Goal: Task Accomplishment & Management: Manage account settings

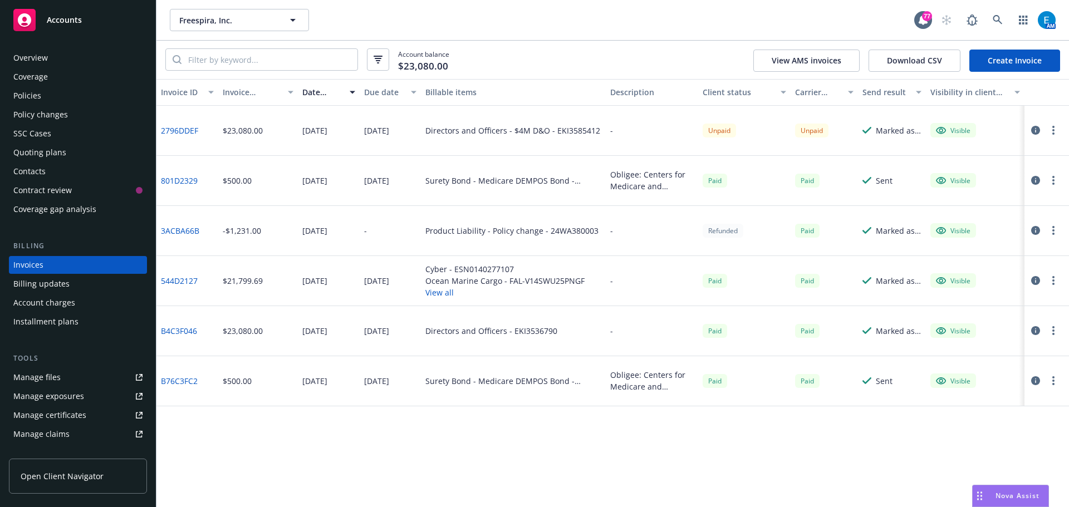
scroll to position [72, 0]
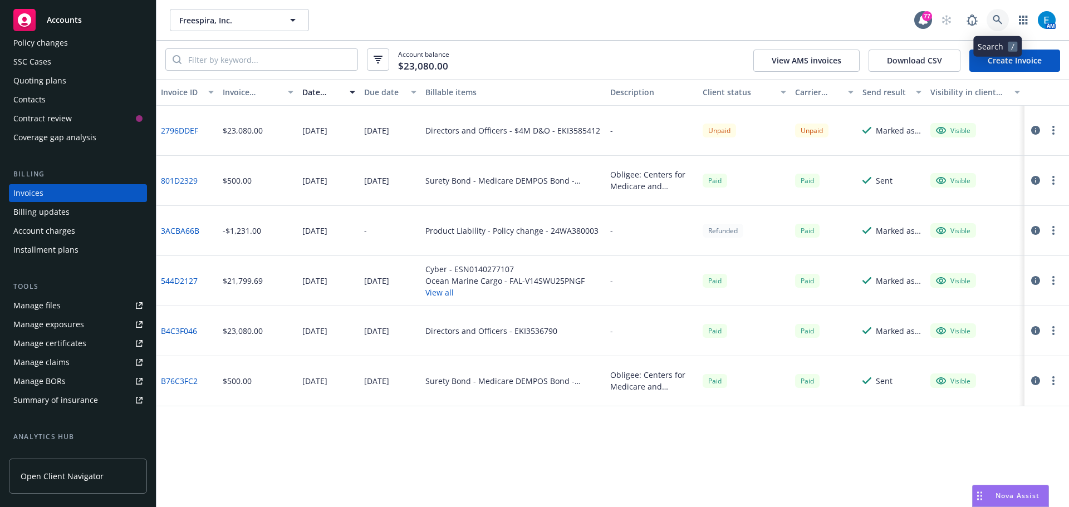
click at [998, 17] on icon at bounding box center [996, 19] width 9 height 9
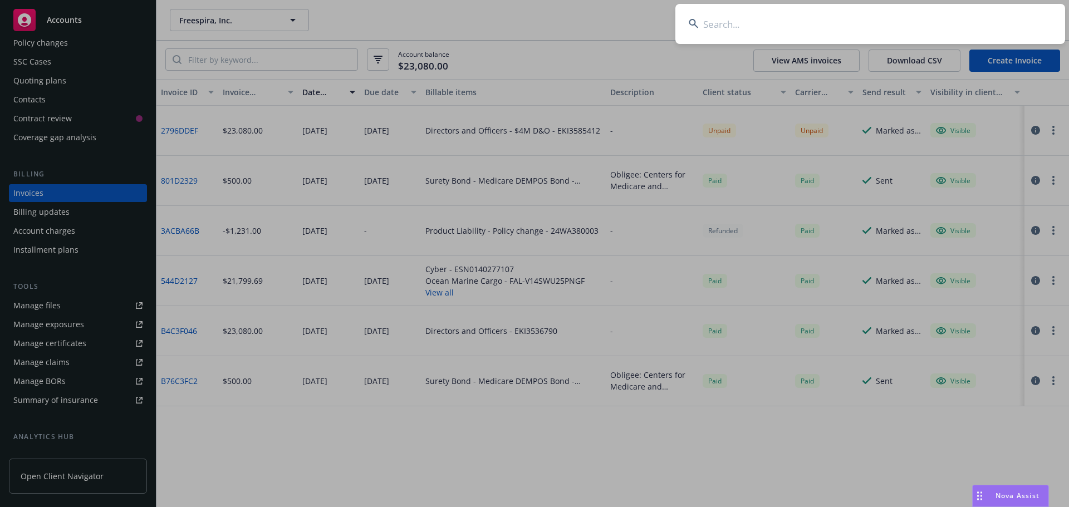
click at [948, 15] on input at bounding box center [870, 24] width 390 height 40
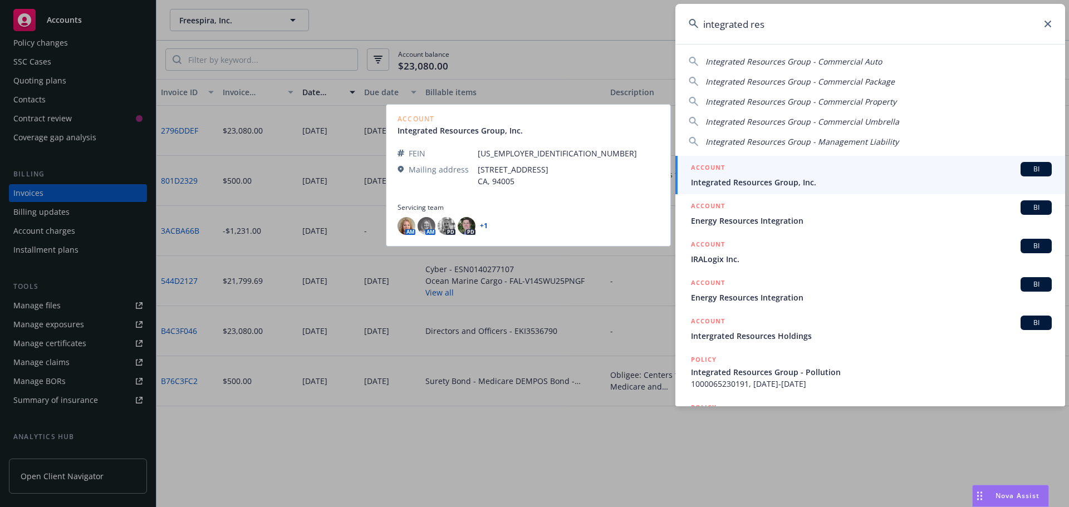
type input "integrated res"
click at [762, 183] on span "Integrated Resources Group, Inc." at bounding box center [871, 182] width 361 height 12
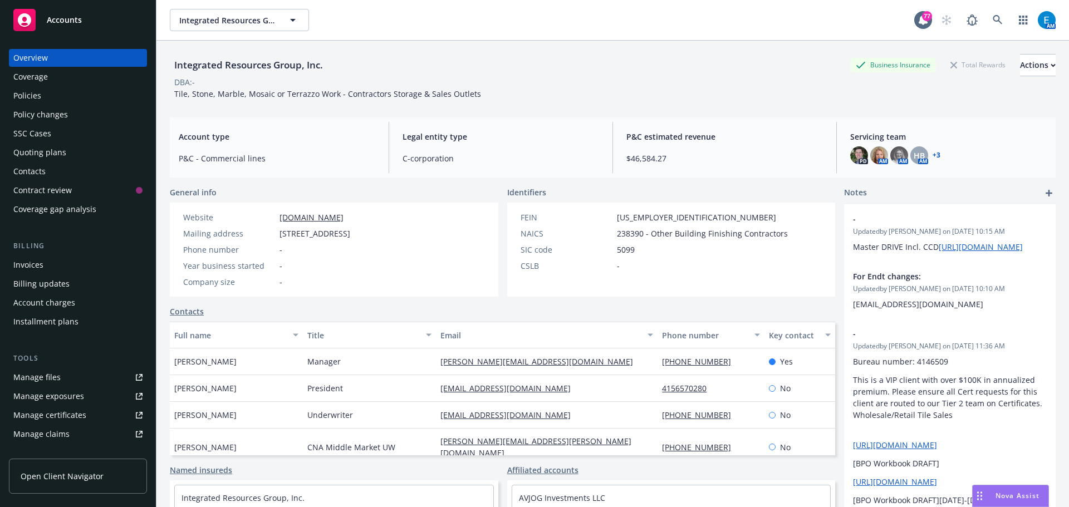
click at [36, 94] on div "Policies" at bounding box center [27, 96] width 28 height 18
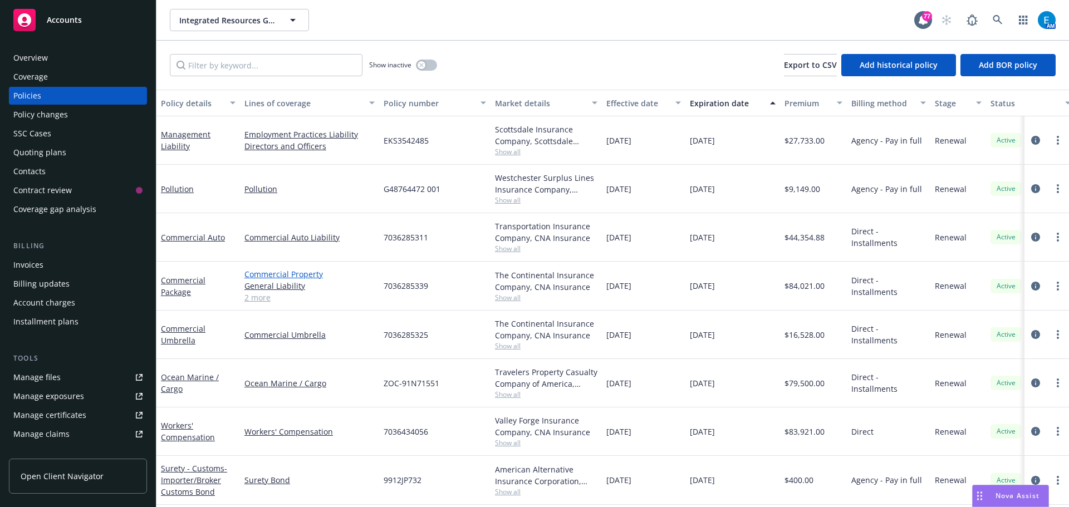
scroll to position [6, 0]
click at [174, 474] on span "- Importer/Broker Customs Bond" at bounding box center [194, 480] width 66 height 34
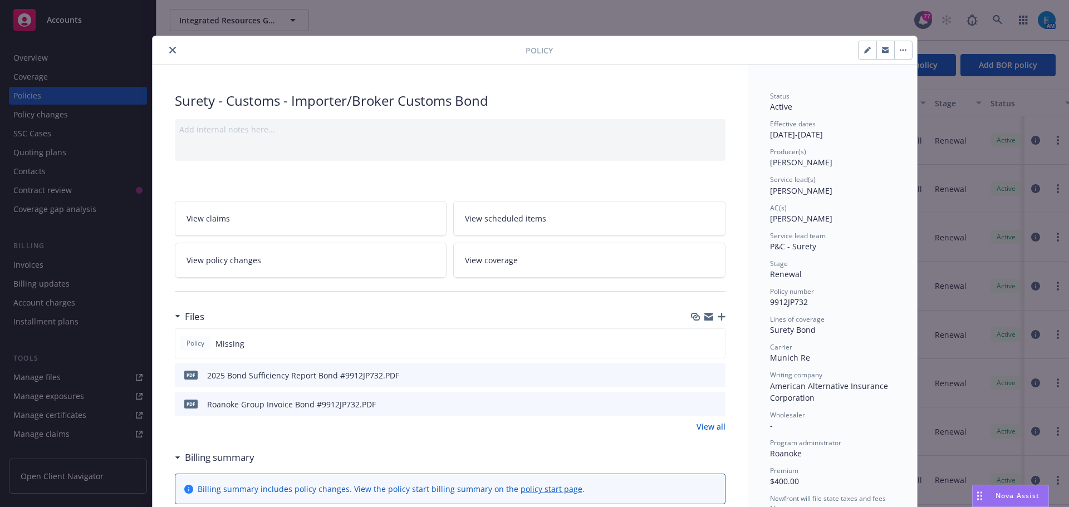
click at [894, 52] on button "button" at bounding box center [903, 50] width 18 height 18
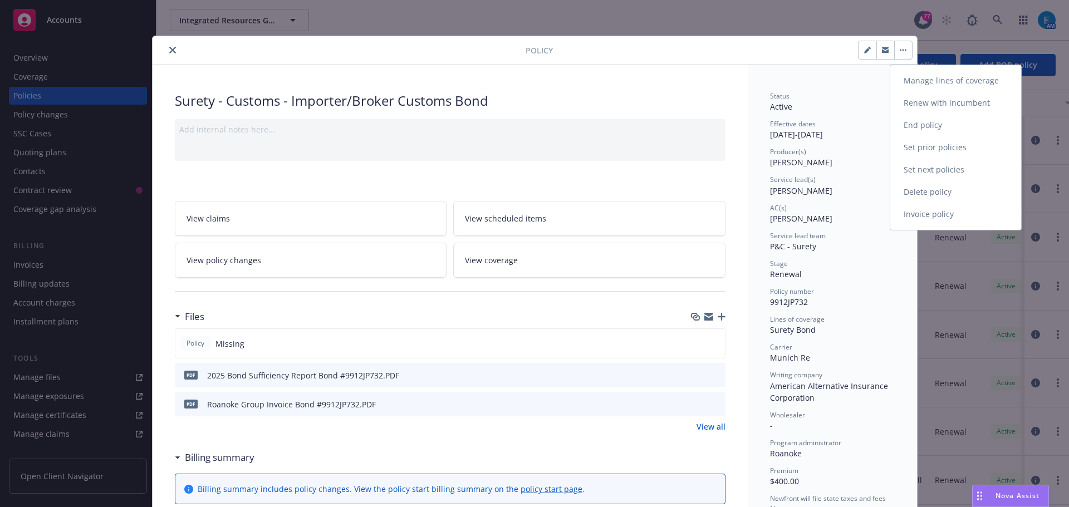
click at [930, 126] on link "End policy" at bounding box center [955, 125] width 131 height 22
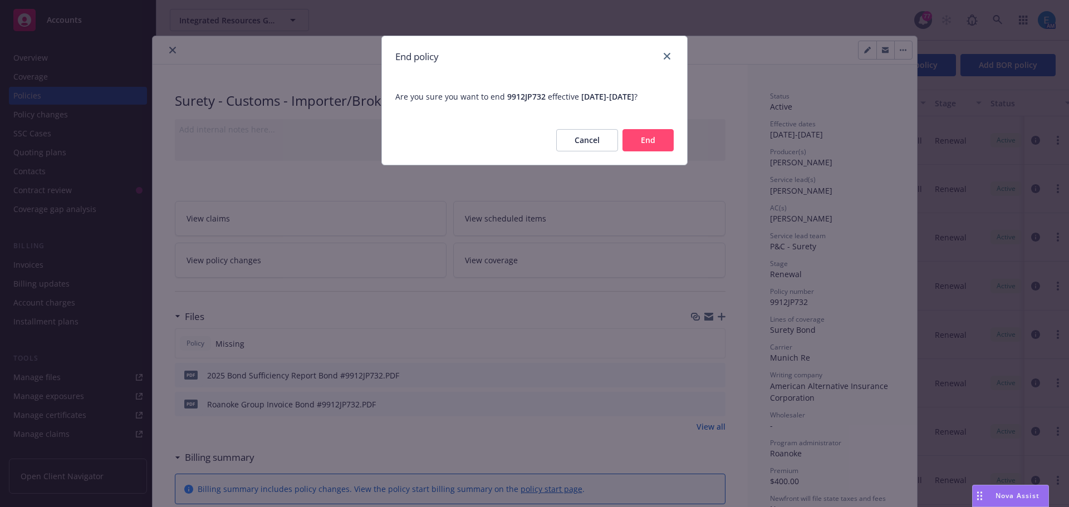
click at [644, 142] on button "End" at bounding box center [647, 140] width 51 height 22
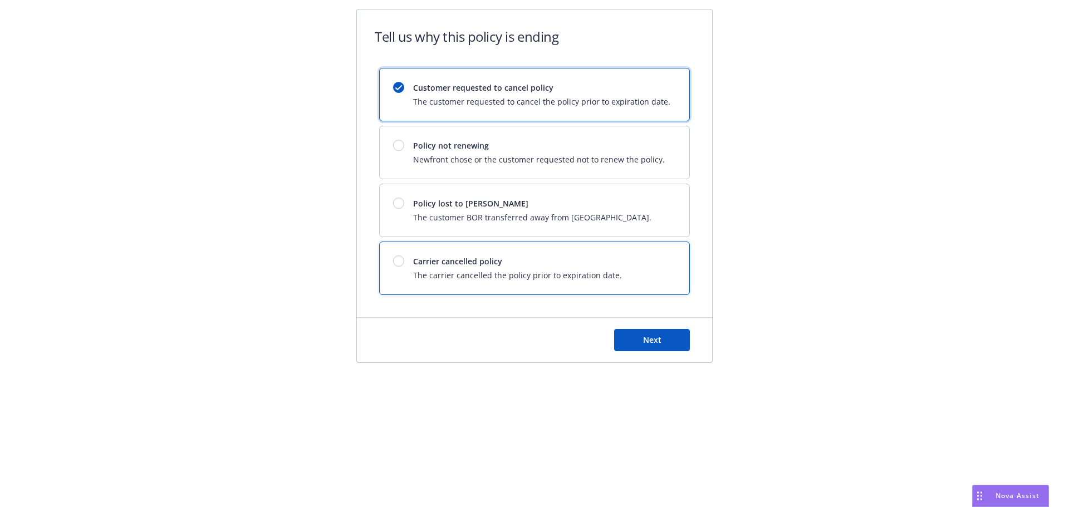
click at [393, 260] on div at bounding box center [398, 260] width 11 height 11
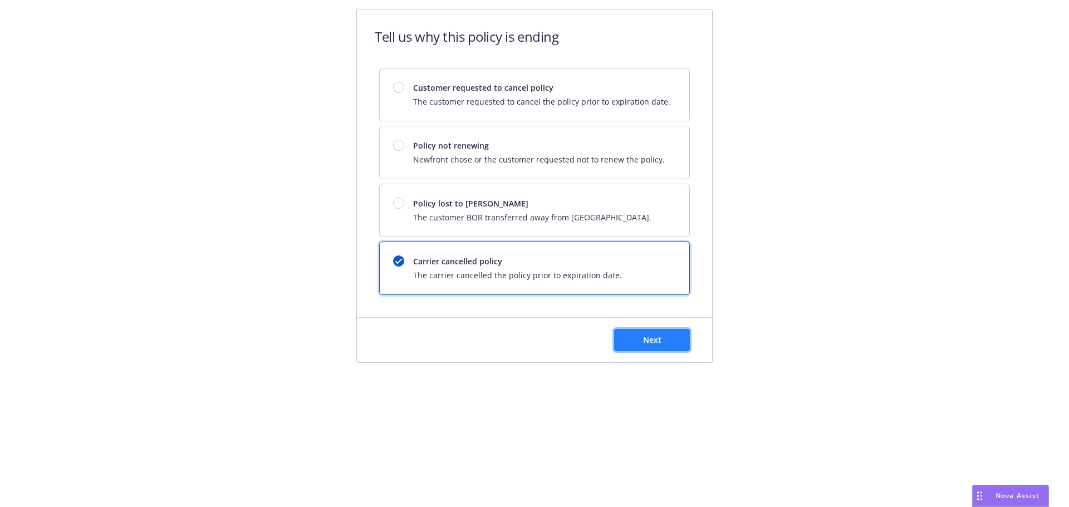
click at [658, 348] on button "Next" at bounding box center [652, 340] width 76 height 22
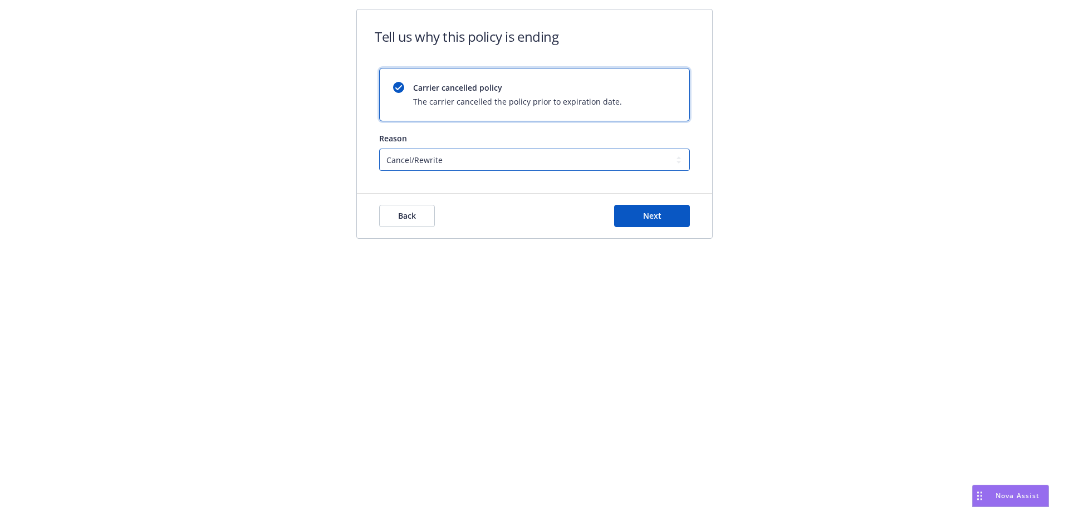
click at [471, 155] on select "Cancel/Rewrite Lost carrier appointment Compliance/Non-payment Lost on BOR" at bounding box center [534, 160] width 311 height 22
click at [379, 149] on select "Cancel/Rewrite Lost carrier appointment Compliance/Non-payment Lost on BOR" at bounding box center [534, 160] width 311 height 22
click at [654, 218] on span "Next" at bounding box center [652, 215] width 18 height 11
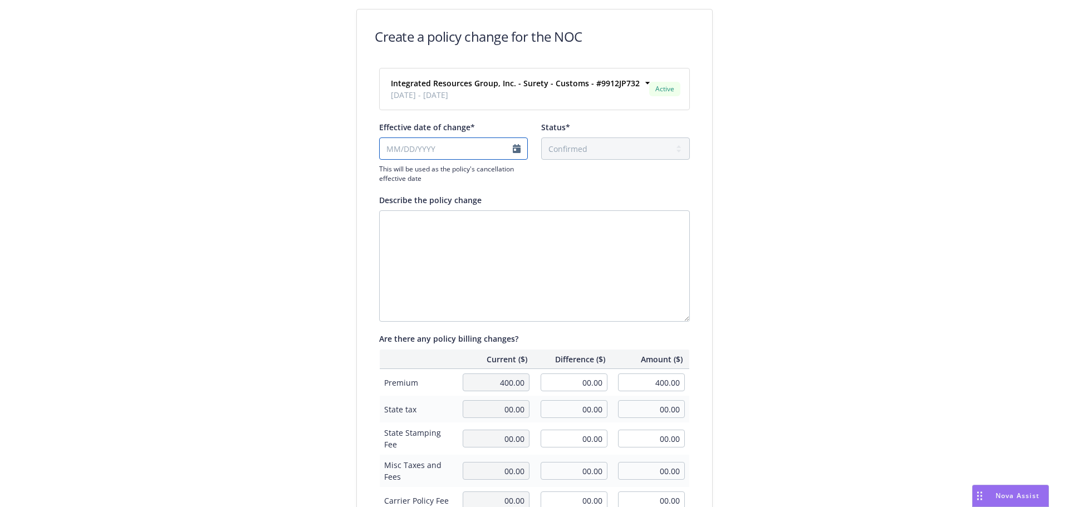
click at [513, 149] on input "Effective date of change*" at bounding box center [453, 148] width 149 height 22
select select "August"
select select "2025"
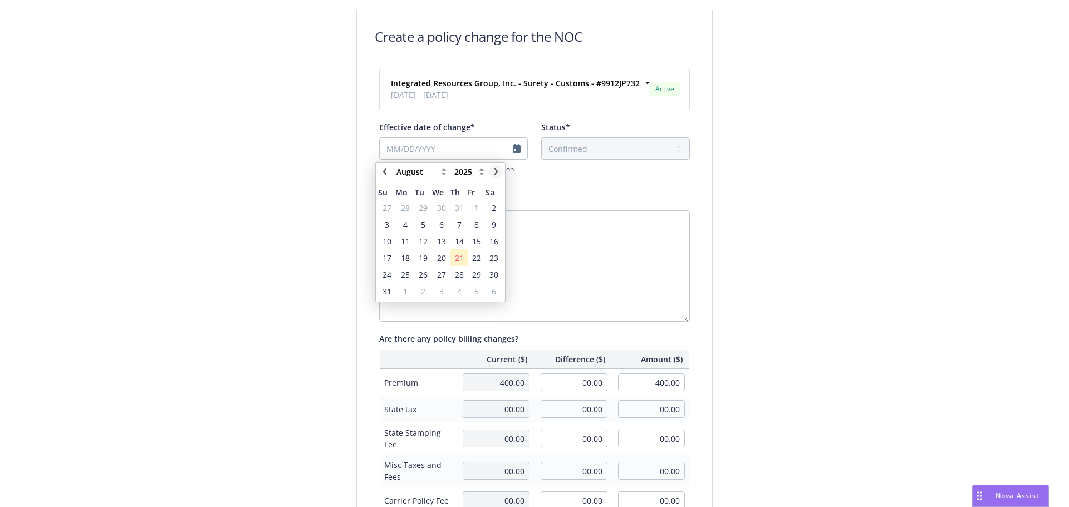
click at [498, 171] on icon "chevronRight" at bounding box center [496, 171] width 7 height 7
select select "September"
click at [386, 225] on span "7" at bounding box center [387, 225] width 4 height 12
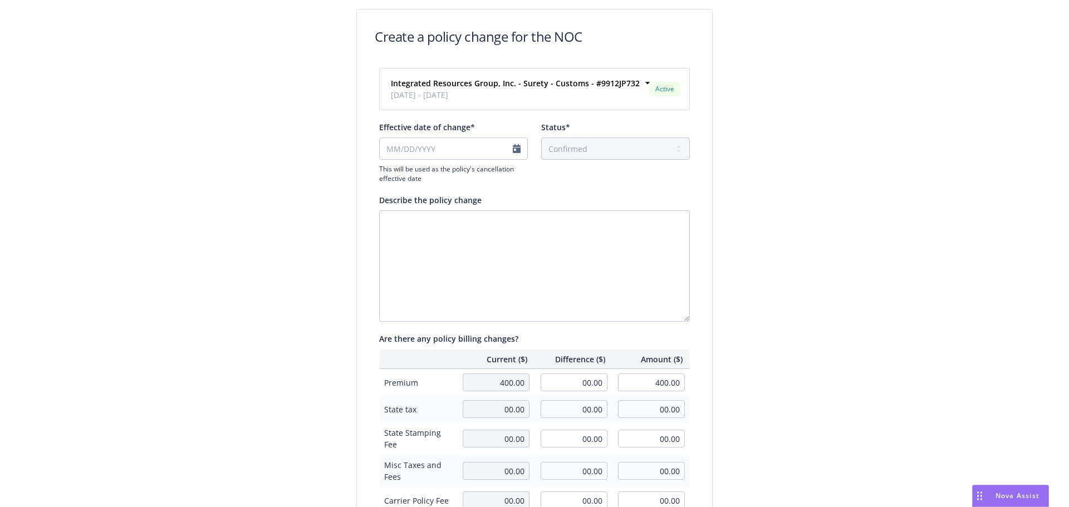
type input "[DATE]"
click at [413, 229] on textarea "Describe the policy change" at bounding box center [534, 265] width 311 height 111
type textarea "B"
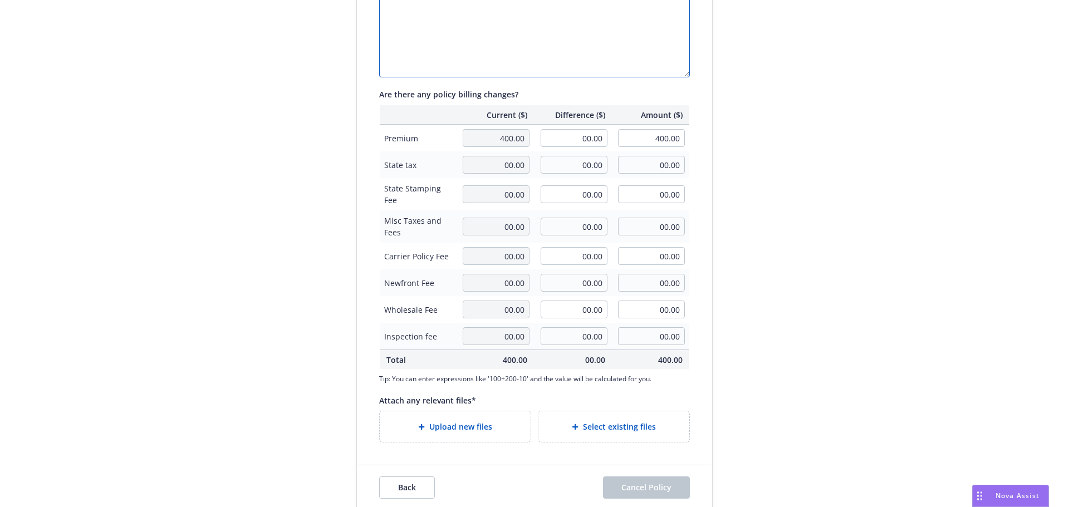
scroll to position [257, 0]
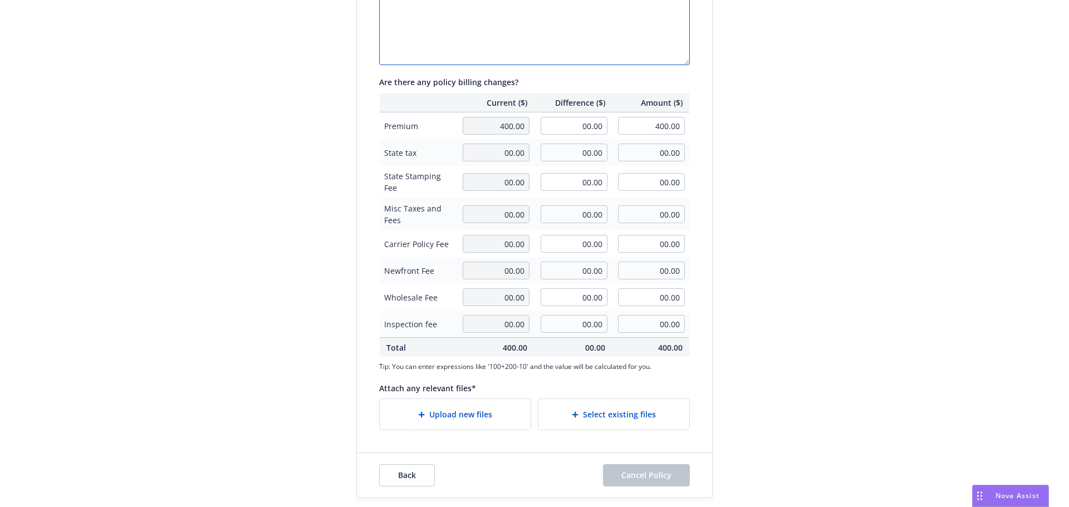
type textarea "Bond cancelled due to insufficient bond amount per Customs."
click at [446, 417] on span "Upload new files" at bounding box center [460, 415] width 63 height 12
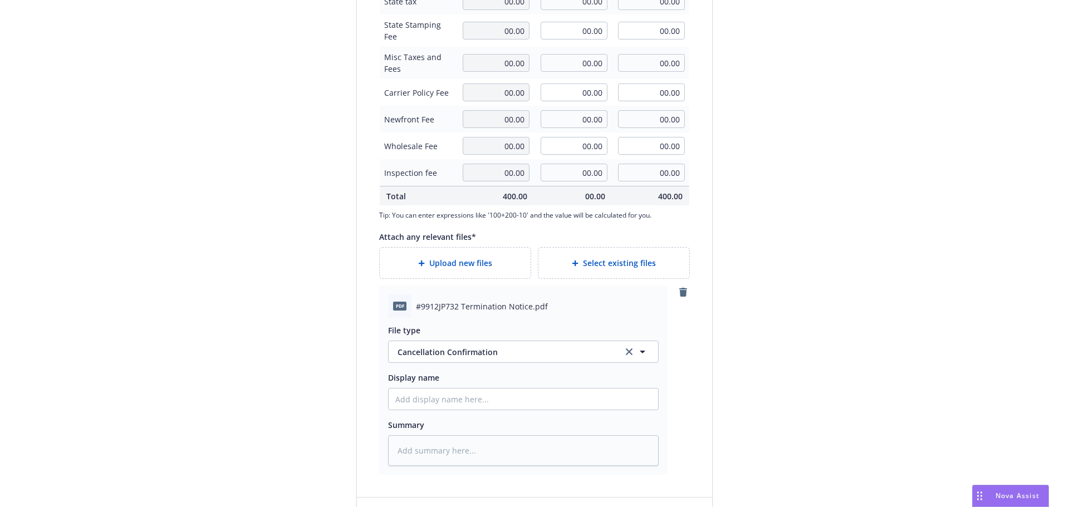
scroll to position [424, 0]
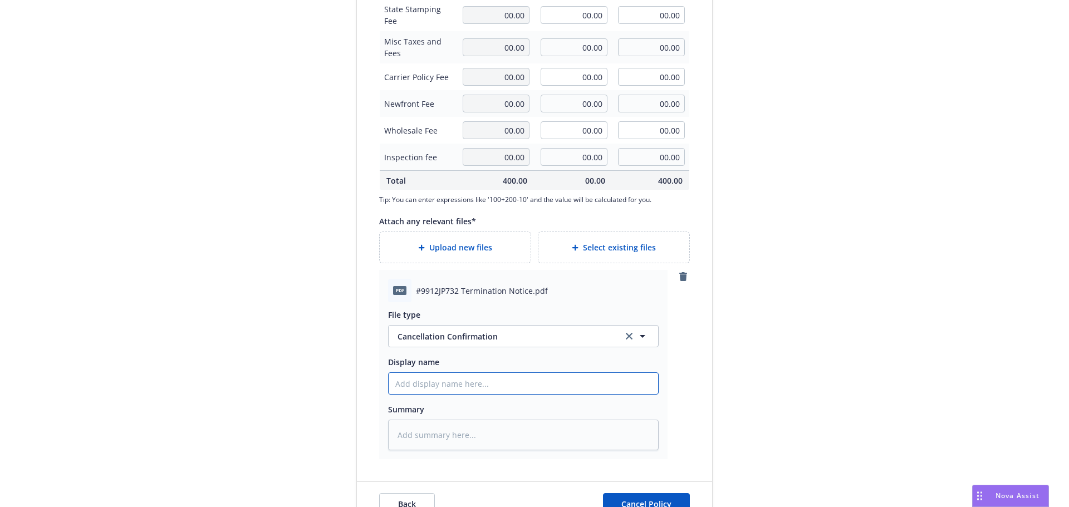
drag, startPoint x: 432, startPoint y: 384, endPoint x: 506, endPoint y: 386, distance: 73.5
click at [432, 385] on input "Display name" at bounding box center [522, 383] width 269 height 21
type textarea "x"
type input "#"
type textarea "x"
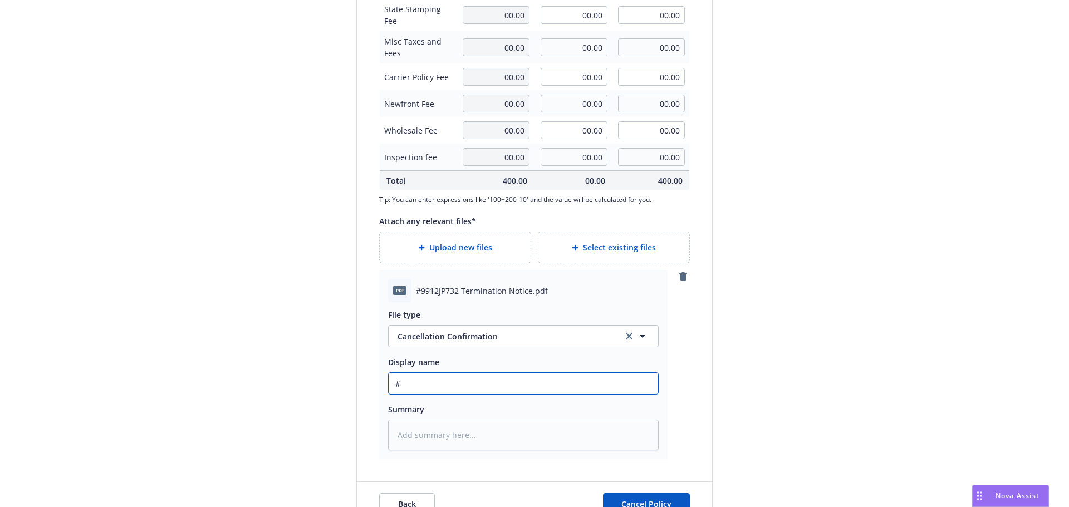
type input "#9"
type textarea "x"
type input "#99"
type textarea "x"
type input "#991"
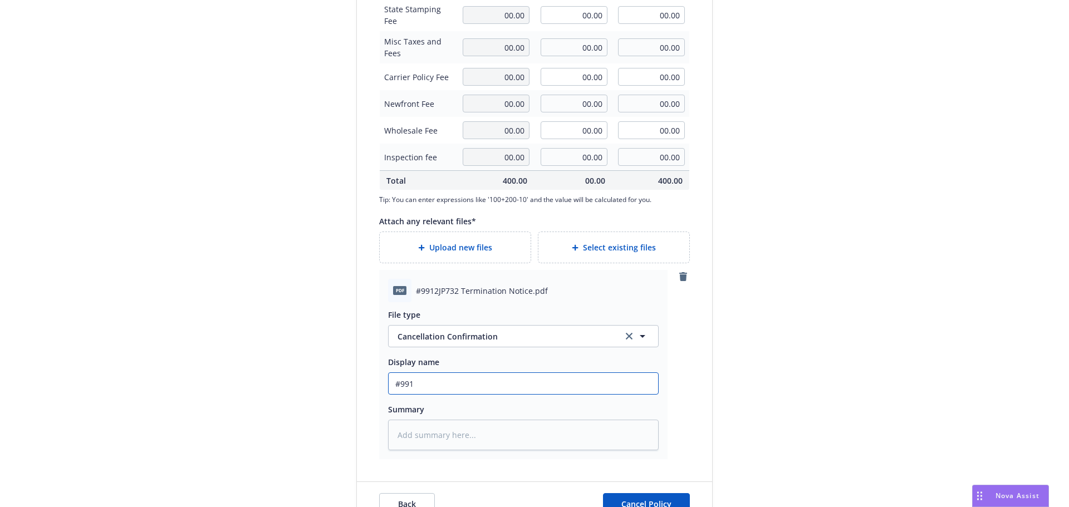
type textarea "x"
type input "#9912"
type textarea "x"
type input "#9912J"
type textarea "x"
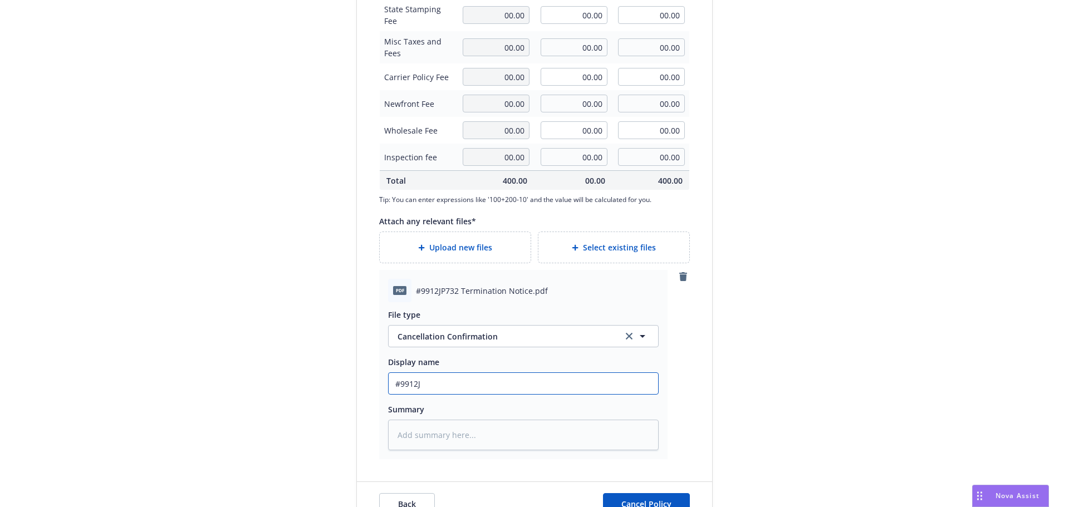
type input "#9912JP"
type textarea "x"
type input "#9912JP7"
type textarea "x"
type input "#9912JP73"
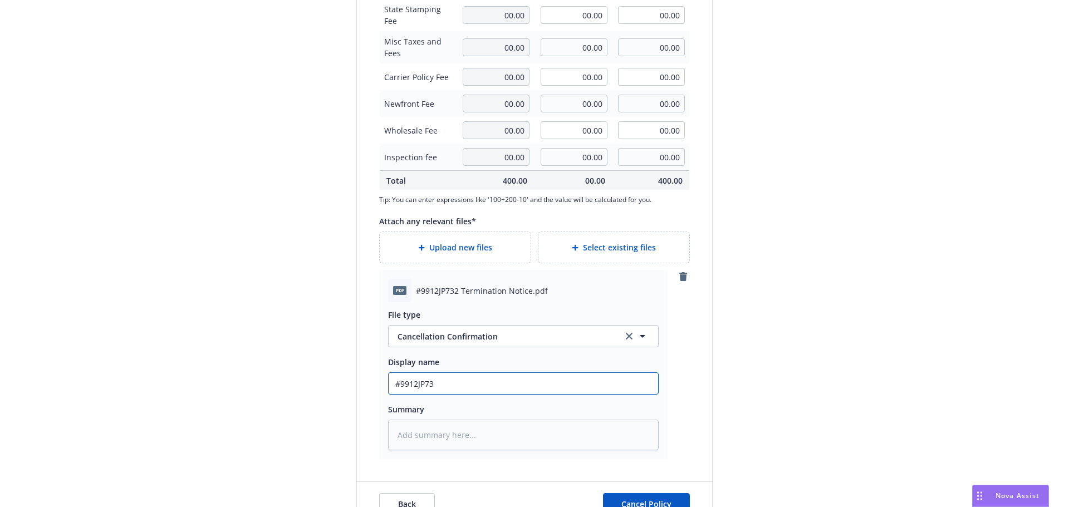
type textarea "x"
type input "#9912JP732"
type textarea "x"
type input "#9912JP732"
type textarea "x"
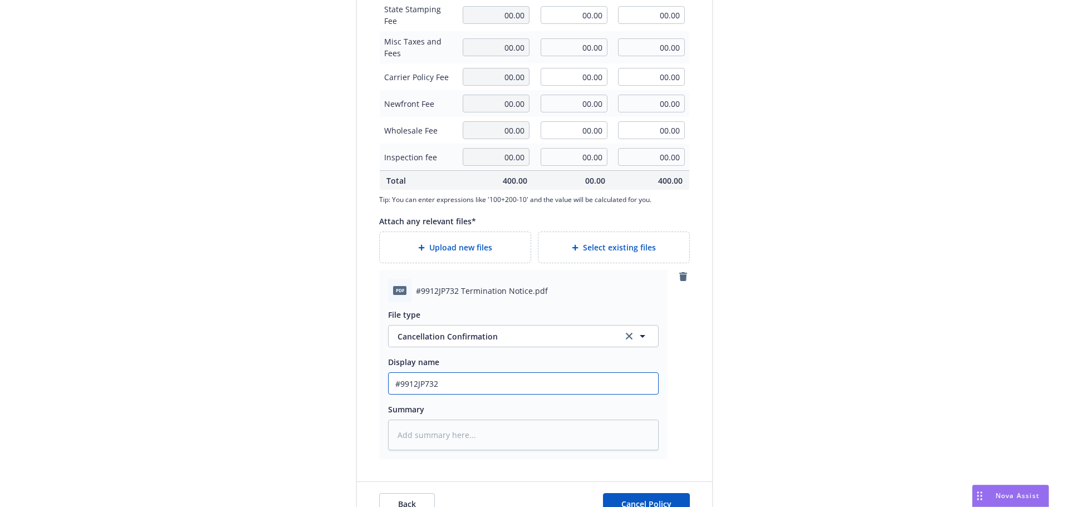
type input "#9912JP732 T"
type textarea "x"
type input "#9912JP732 Te"
type textarea "x"
type input "#9912JP732 Ter"
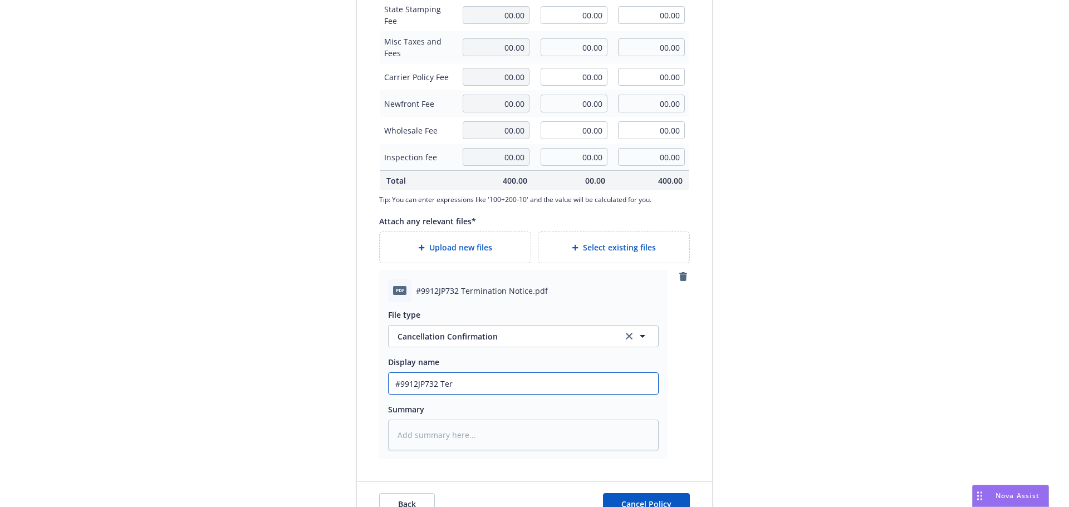
type textarea "x"
type input "#9912JP732 Term"
type textarea "x"
type input "#9912JP732 Termi"
type textarea "x"
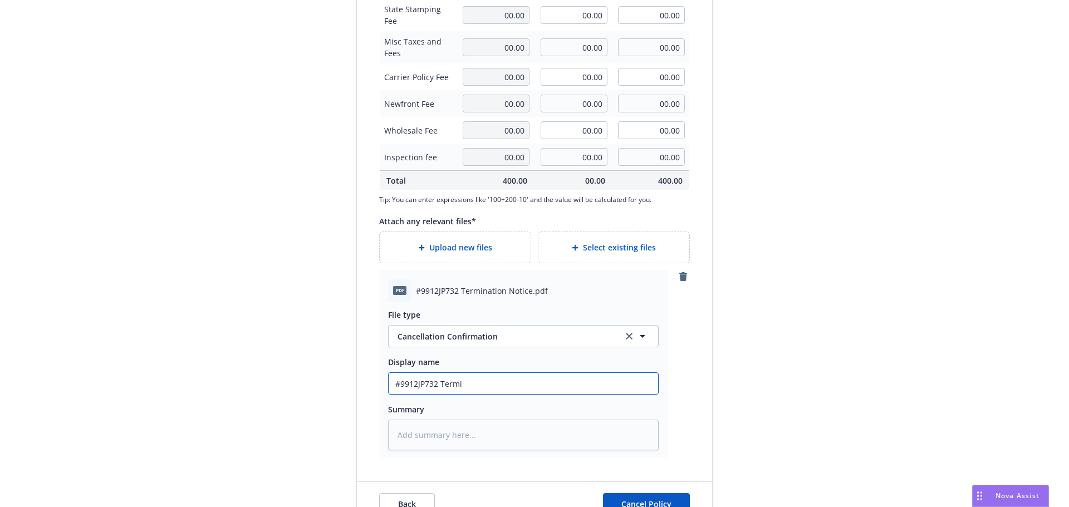
type input "#9912JP732 Termin"
type textarea "x"
type input "#9912JP732 Termina"
type textarea "x"
type input "#9912JP732 Terminat"
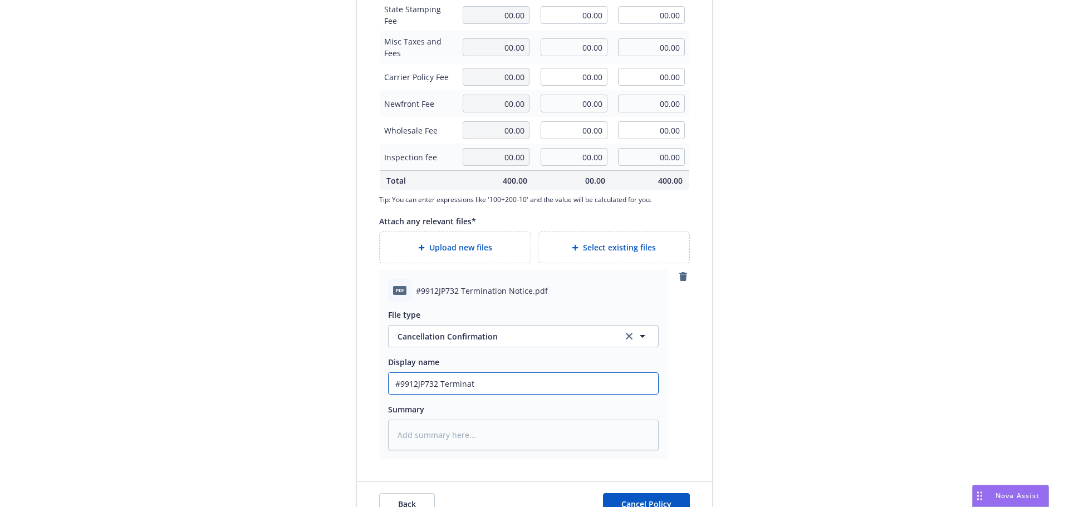
type textarea "x"
type input "#9912JP732 Terminati"
type textarea "x"
type input "#9912JP732 Terminatio"
type textarea "x"
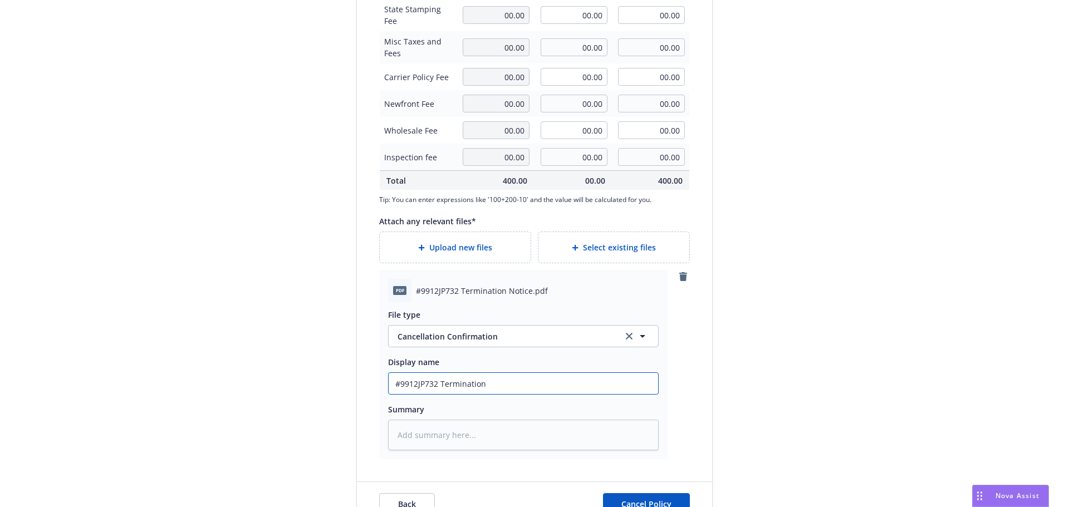
drag, startPoint x: 484, startPoint y: 384, endPoint x: 345, endPoint y: 374, distance: 139.5
click at [345, 374] on form "Create a policy change for the NOC Integrated Resources Group, Inc. - Surety - …" at bounding box center [534, 56] width 383 height 942
type input "#9912JP732 Termination"
click at [409, 434] on textarea at bounding box center [523, 435] width 270 height 31
paste textarea "#9912JP732 Termination"
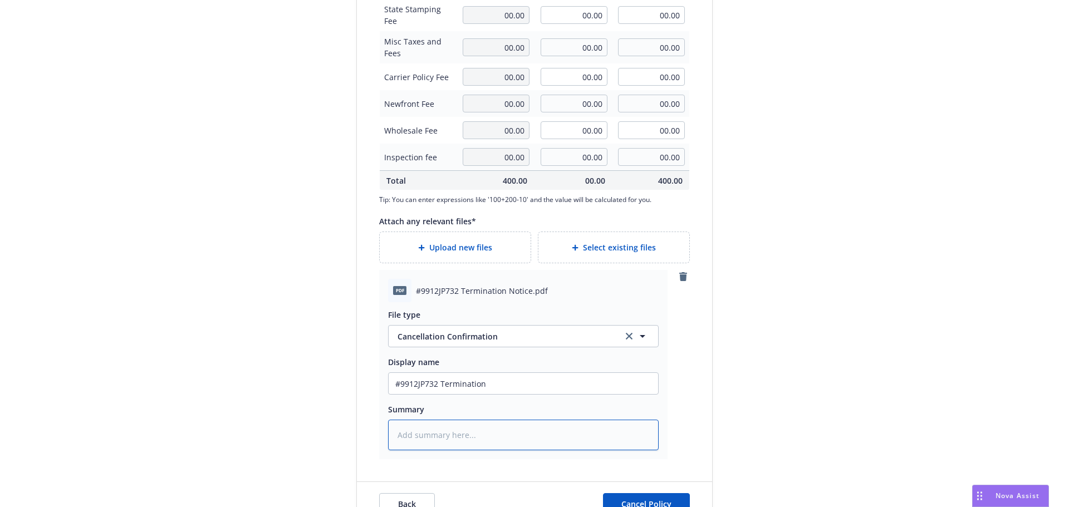
type textarea "x"
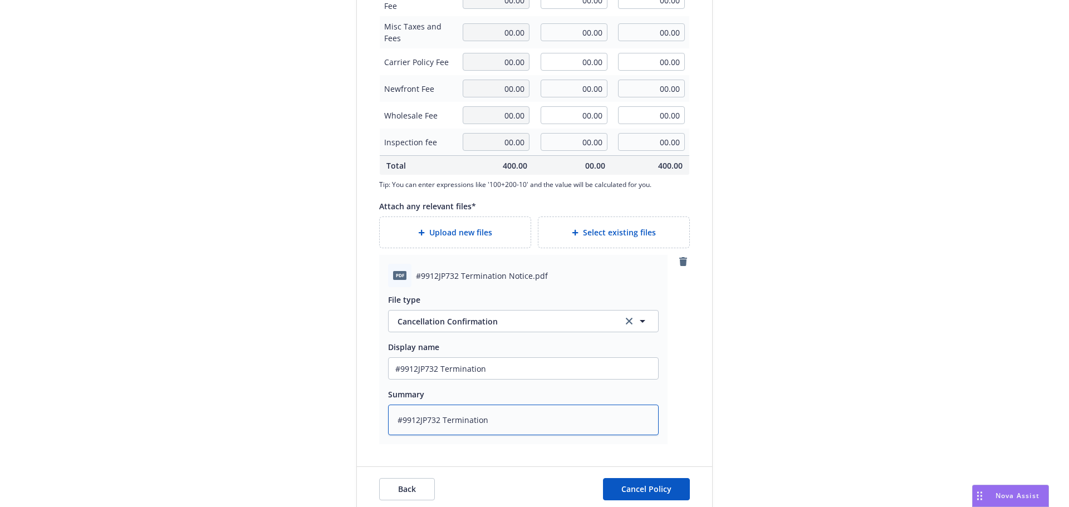
scroll to position [452, 0]
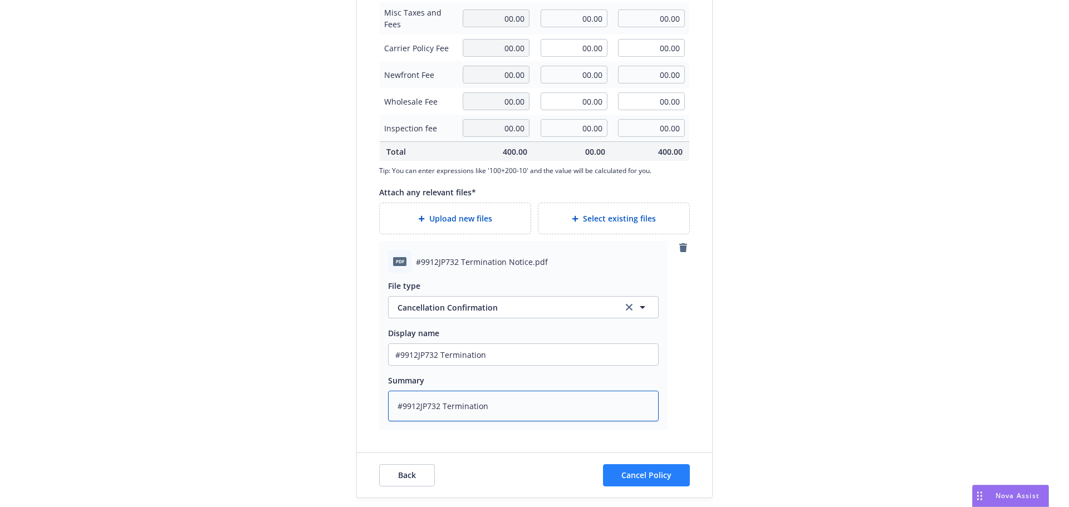
type textarea "#9912JP732 Termination"
click at [652, 467] on button "Cancel Policy" at bounding box center [646, 475] width 87 height 22
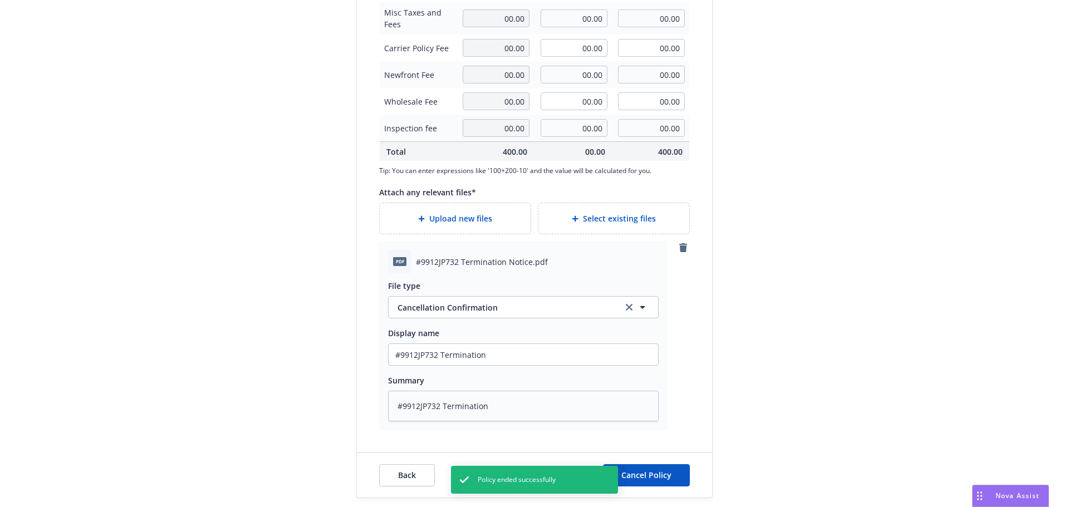
type textarea "x"
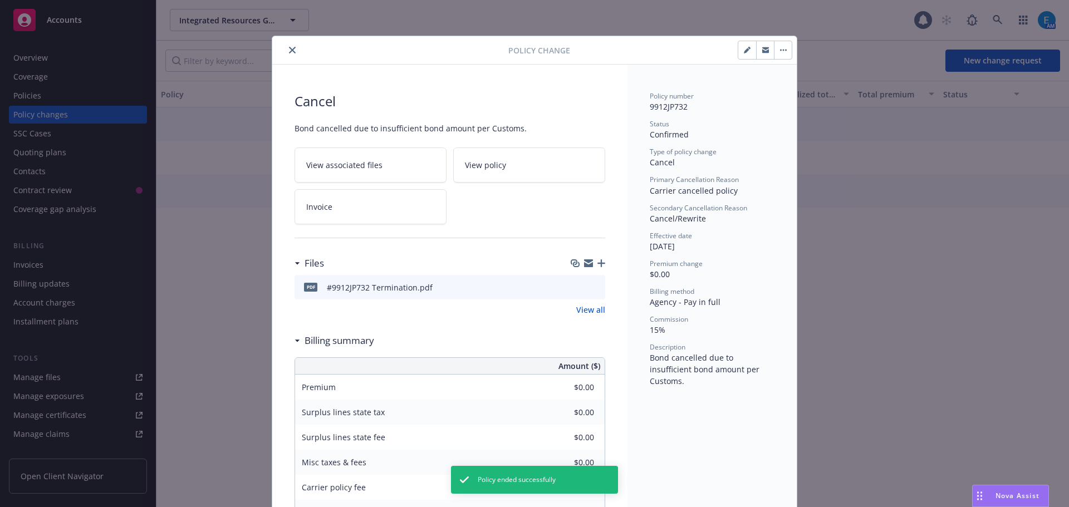
scroll to position [33, 0]
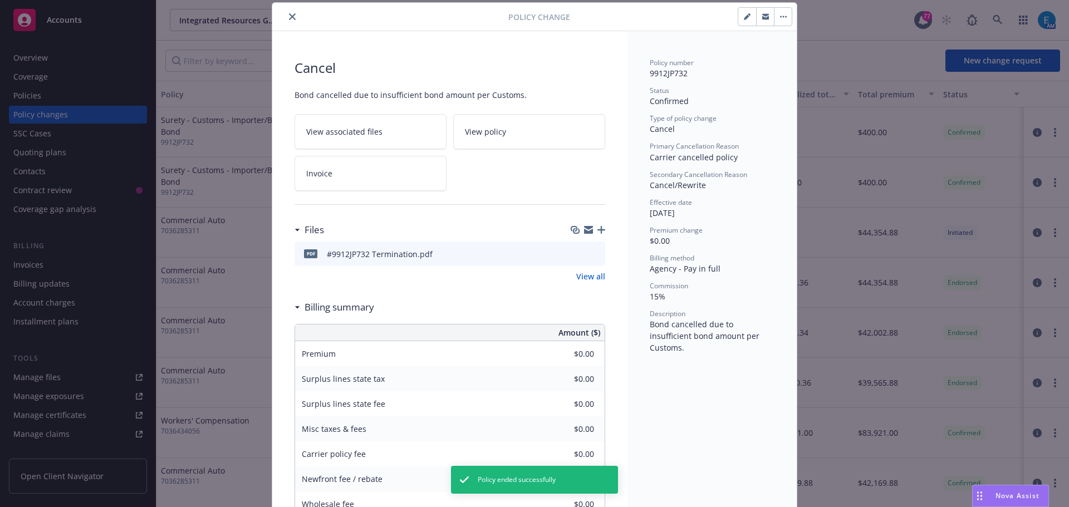
drag, startPoint x: 289, startPoint y: 15, endPoint x: 299, endPoint y: 22, distance: 12.4
click at [289, 15] on icon "close" at bounding box center [292, 16] width 7 height 7
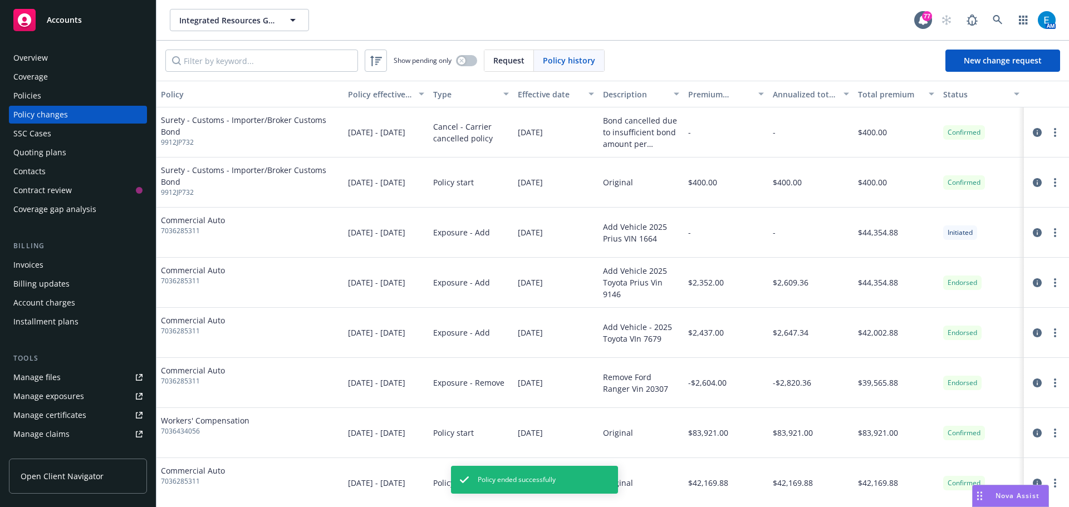
click at [37, 96] on div "Policies" at bounding box center [27, 96] width 28 height 18
